Goal: Check status: Check status

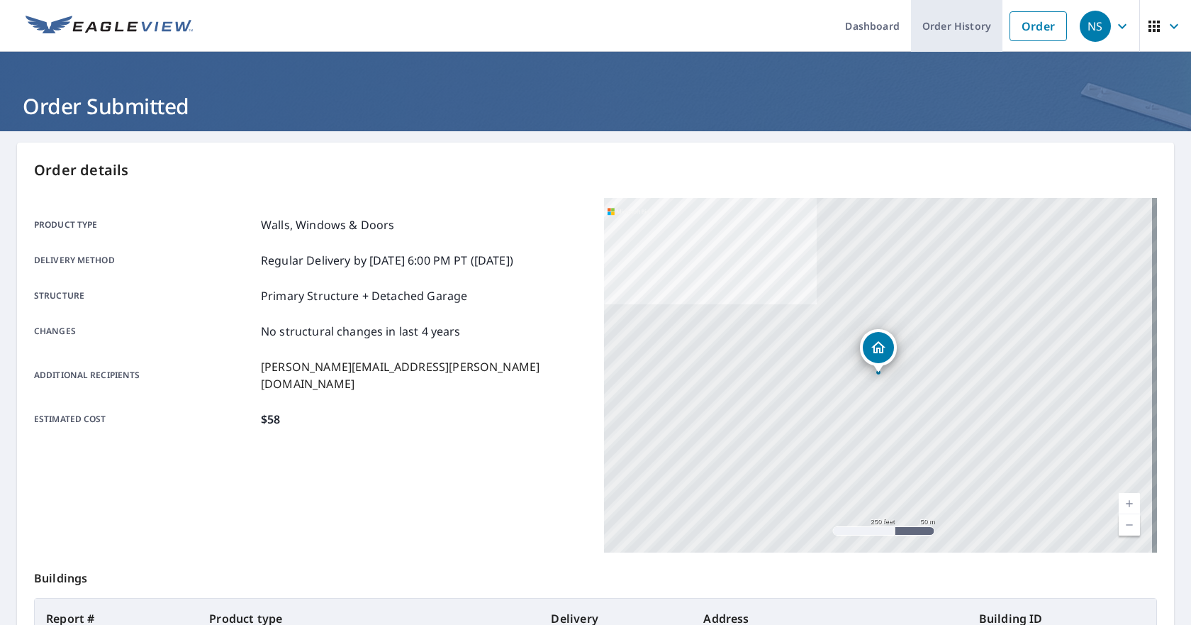
click at [958, 20] on link "Order History" at bounding box center [956, 26] width 91 height 52
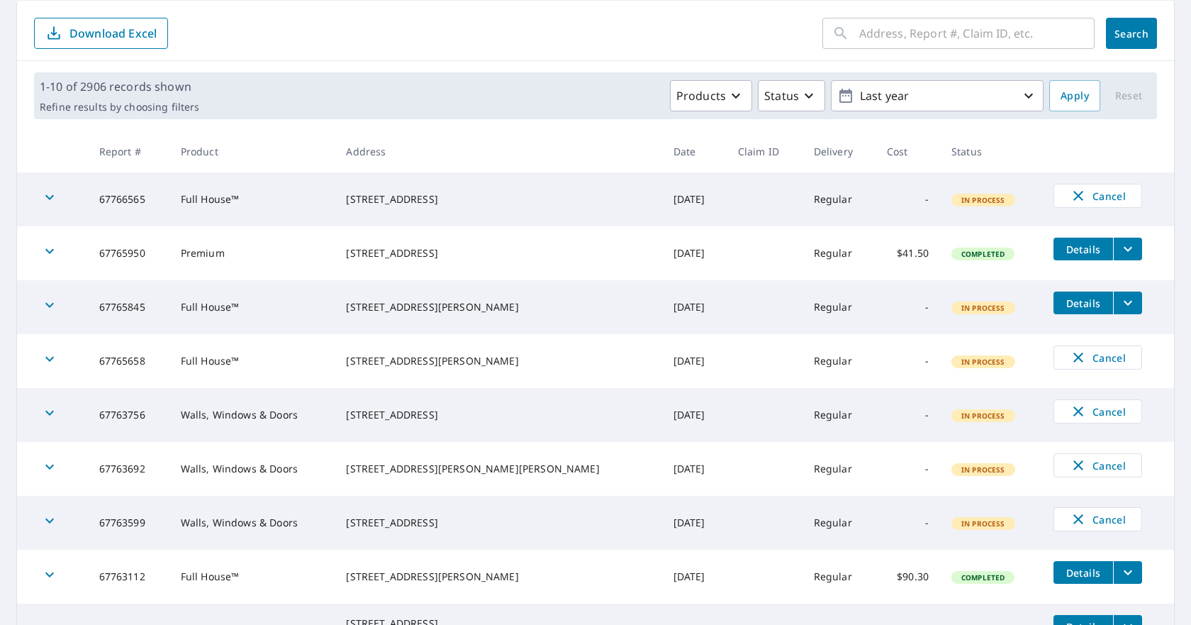
scroll to position [71, 0]
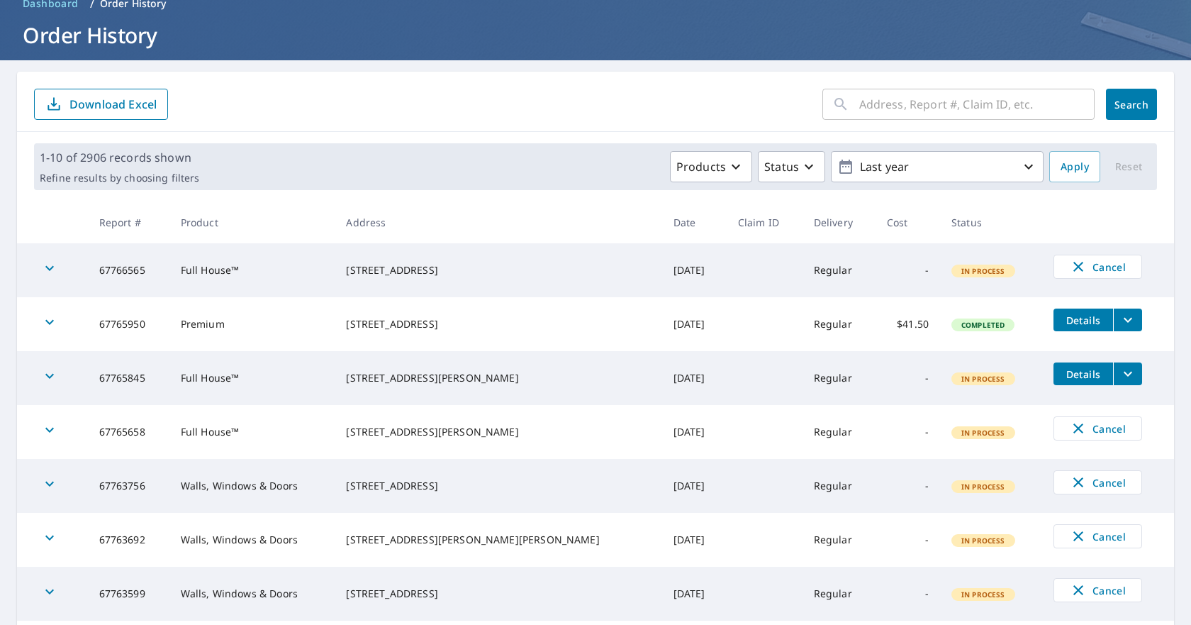
drag, startPoint x: 283, startPoint y: 325, endPoint x: 477, endPoint y: 326, distance: 194.2
click at [477, 326] on tr "67765950 Premium [STREET_ADDRESS] [DATE] Regular $41.50 Completed Details" at bounding box center [595, 324] width 1157 height 54
click at [477, 326] on div "[STREET_ADDRESS]" at bounding box center [498, 324] width 304 height 14
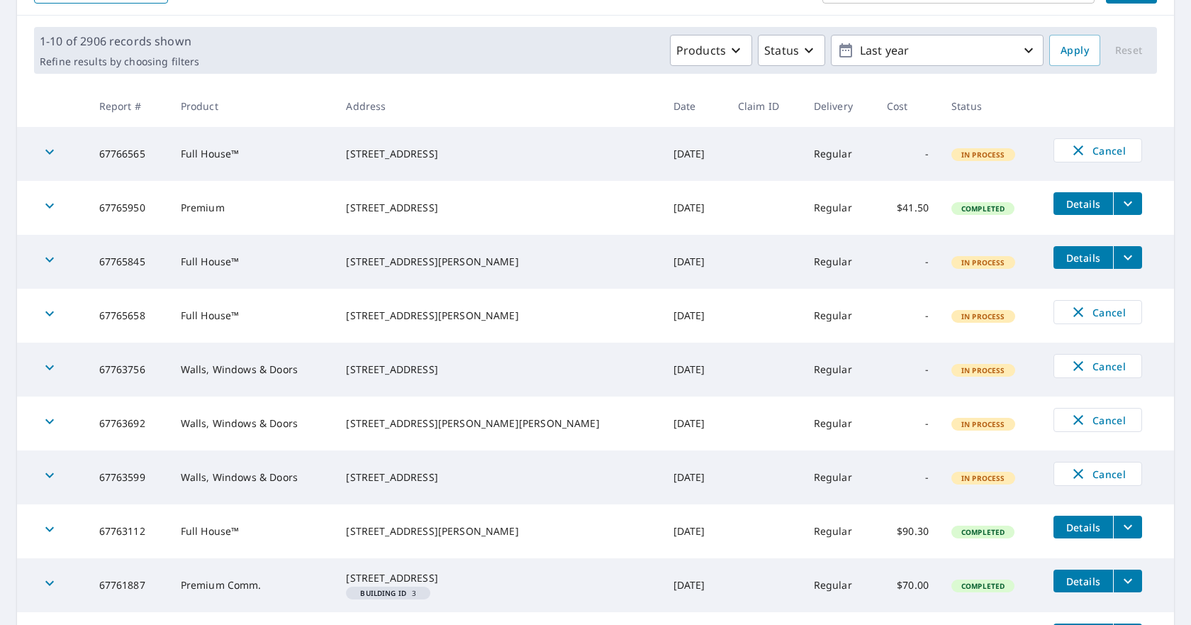
scroll to position [213, 0]
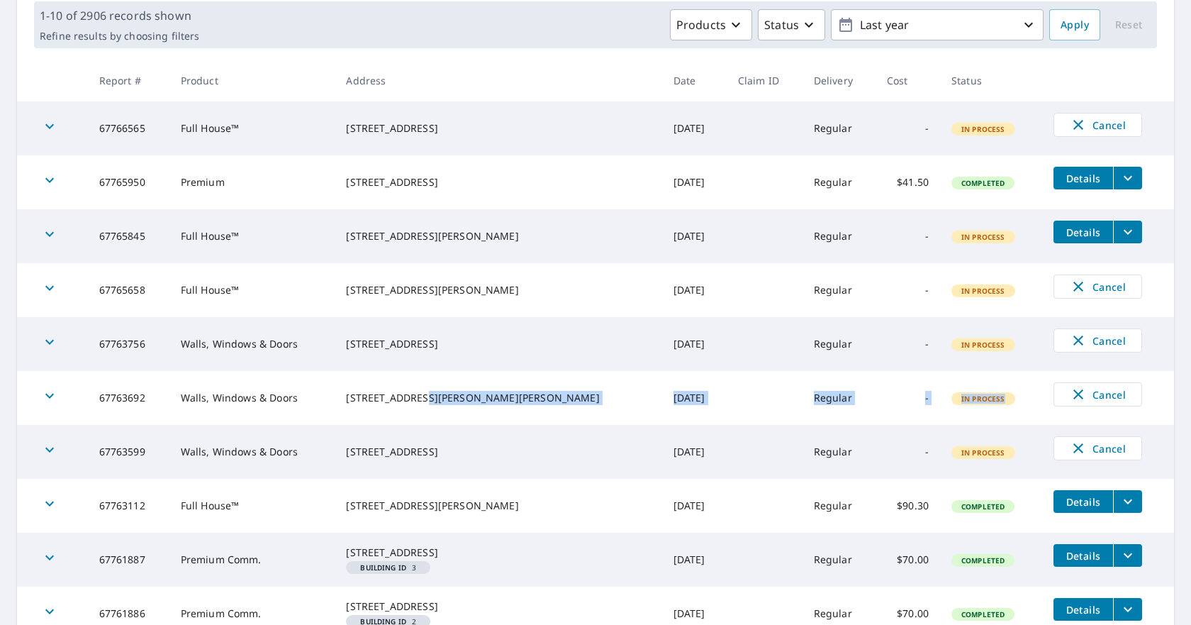
drag, startPoint x: 700, startPoint y: 401, endPoint x: 993, endPoint y: 395, distance: 293.6
click at [993, 395] on tr "67763692 Walls, Windows & Doors [STREET_ADDRESS][PERSON_NAME][PERSON_NAME] [DAT…" at bounding box center [595, 398] width 1157 height 54
click at [993, 395] on td "In Process" at bounding box center [991, 398] width 102 height 54
drag, startPoint x: 993, startPoint y: 395, endPoint x: 96, endPoint y: 398, distance: 896.8
click at [96, 403] on tr "67763692 Walls, Windows & Doors [STREET_ADDRESS][PERSON_NAME][PERSON_NAME] [DAT…" at bounding box center [595, 398] width 1157 height 54
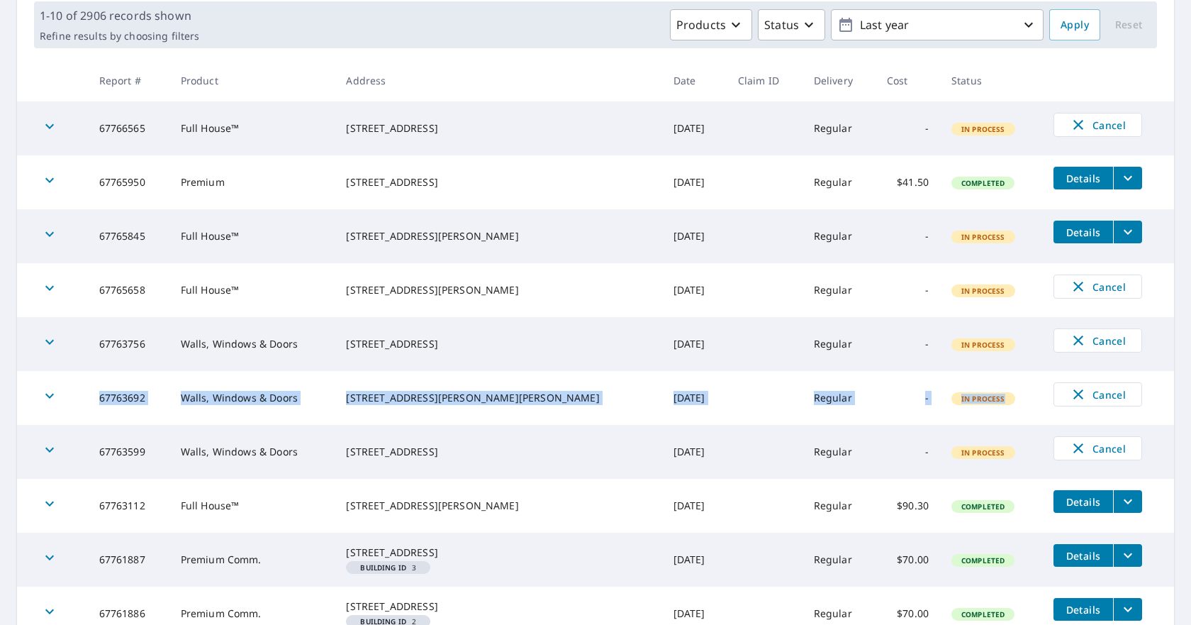
drag, startPoint x: 96, startPoint y: 398, endPoint x: 72, endPoint y: 396, distance: 24.3
click at [94, 398] on tr "67763692 Walls, Windows & Doors [STREET_ADDRESS][PERSON_NAME][PERSON_NAME] [DAT…" at bounding box center [595, 398] width 1157 height 54
click at [54, 398] on icon "button" at bounding box center [49, 395] width 17 height 17
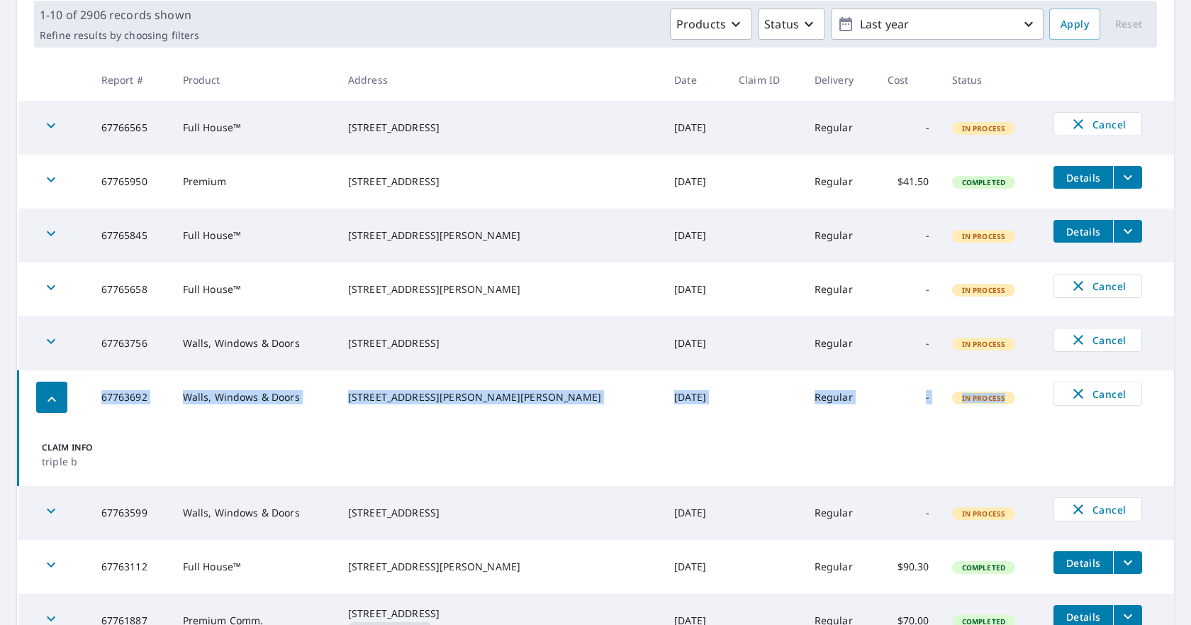
scroll to position [205, 0]
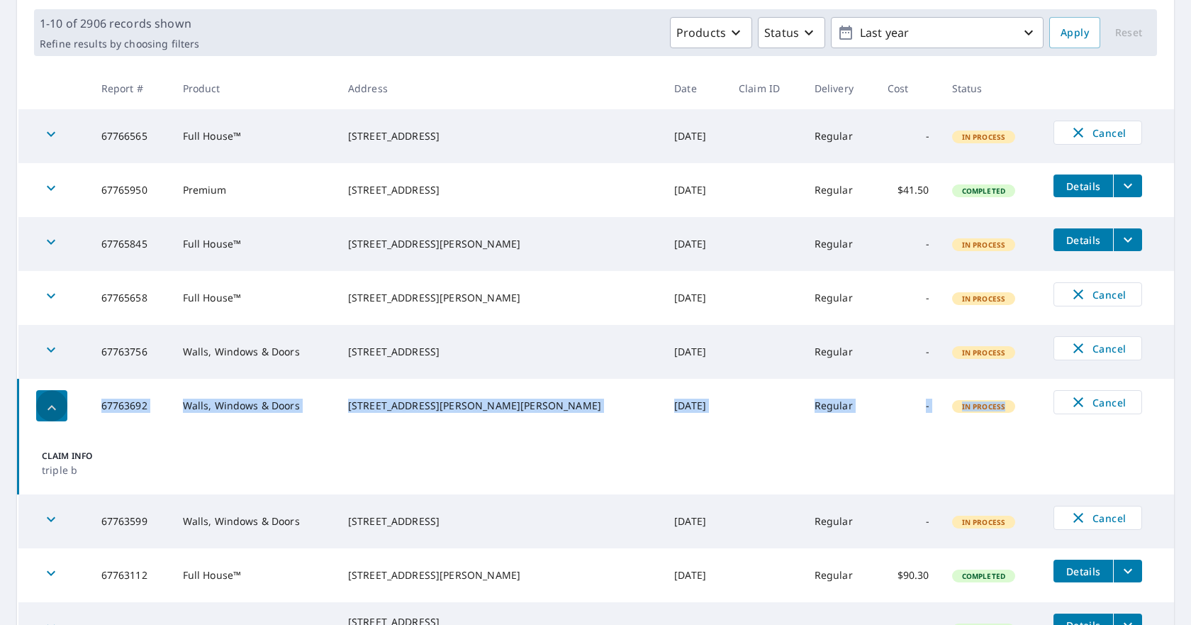
click at [58, 404] on icon "button" at bounding box center [51, 407] width 17 height 17
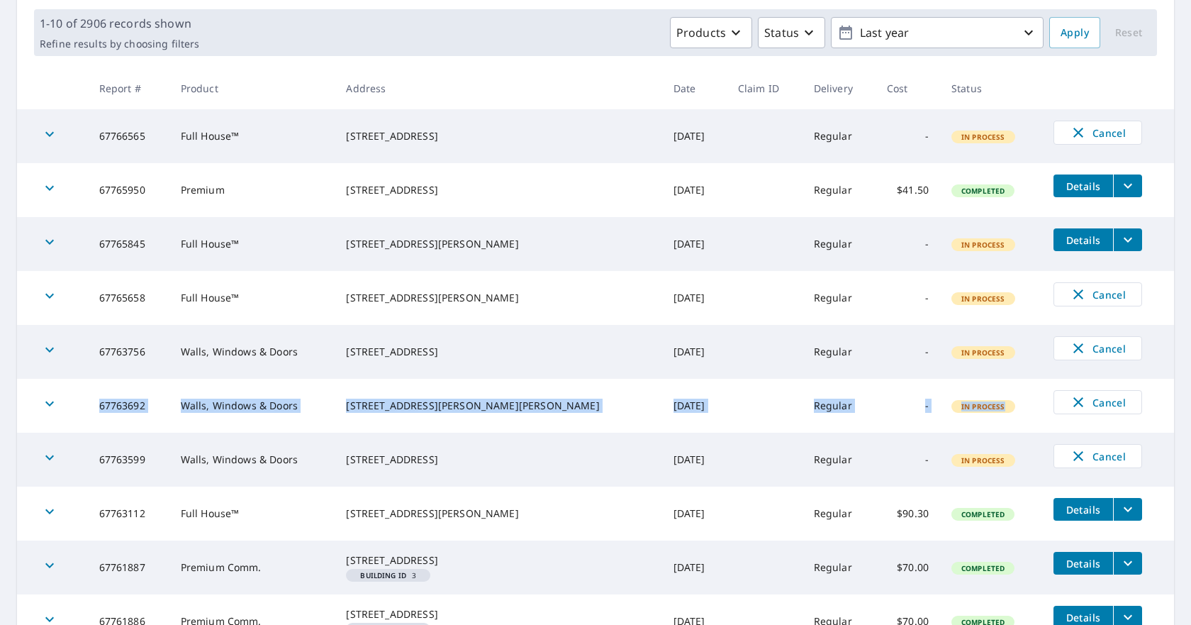
click at [727, 411] on td at bounding box center [765, 406] width 76 height 54
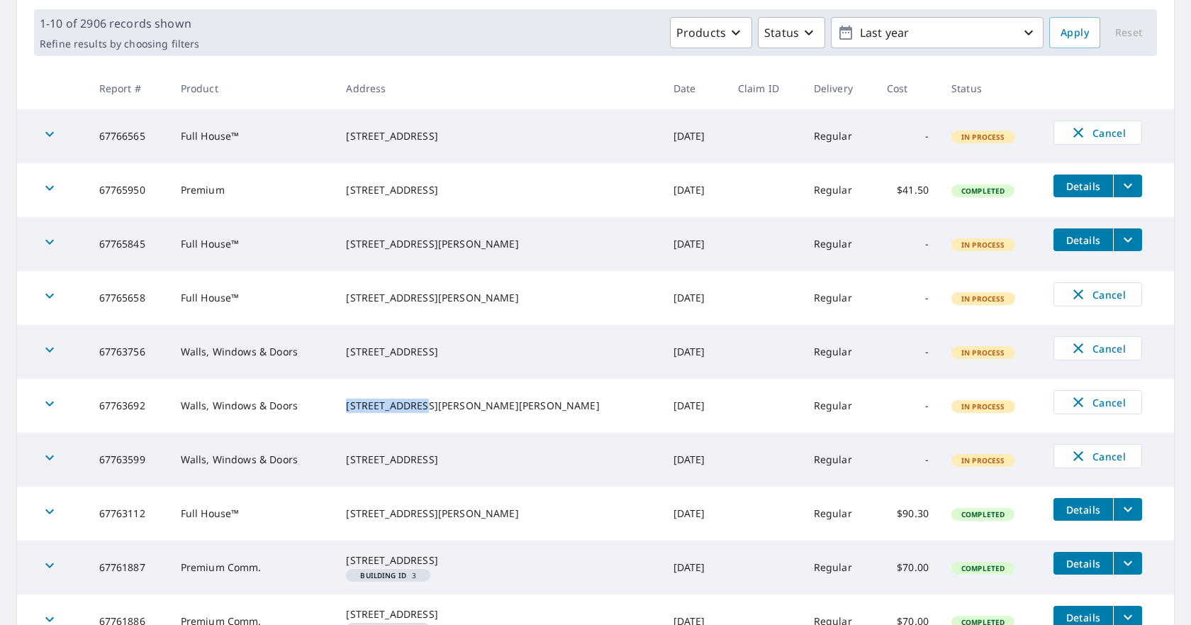
drag, startPoint x: 445, startPoint y: 403, endPoint x: 359, endPoint y: 406, distance: 86.5
click at [359, 406] on tr "67763692 Walls, Windows & Doors [STREET_ADDRESS][PERSON_NAME][PERSON_NAME] [DAT…" at bounding box center [595, 406] width 1157 height 54
click at [335, 397] on td "Walls, Windows & Doors" at bounding box center [252, 406] width 166 height 54
click at [388, 398] on div "[STREET_ADDRESS][PERSON_NAME][PERSON_NAME]" at bounding box center [498, 405] width 304 height 14
